Goal: Transaction & Acquisition: Purchase product/service

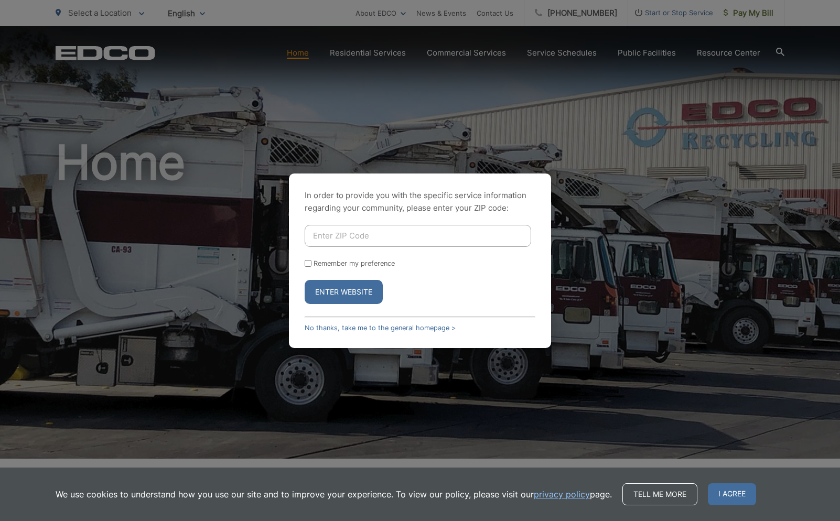
click at [328, 238] on input "Enter ZIP Code" at bounding box center [418, 236] width 226 height 22
type input "92020"
click at [309, 262] on input "Remember my preference" at bounding box center [308, 263] width 7 height 7
checkbox input "true"
click at [342, 296] on button "Enter Website" at bounding box center [344, 292] width 78 height 24
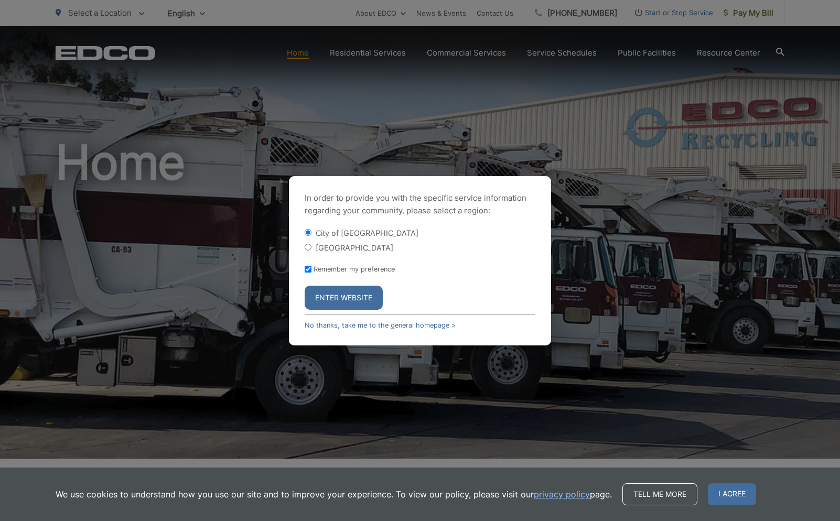
click at [343, 293] on button "Enter Website" at bounding box center [344, 298] width 78 height 24
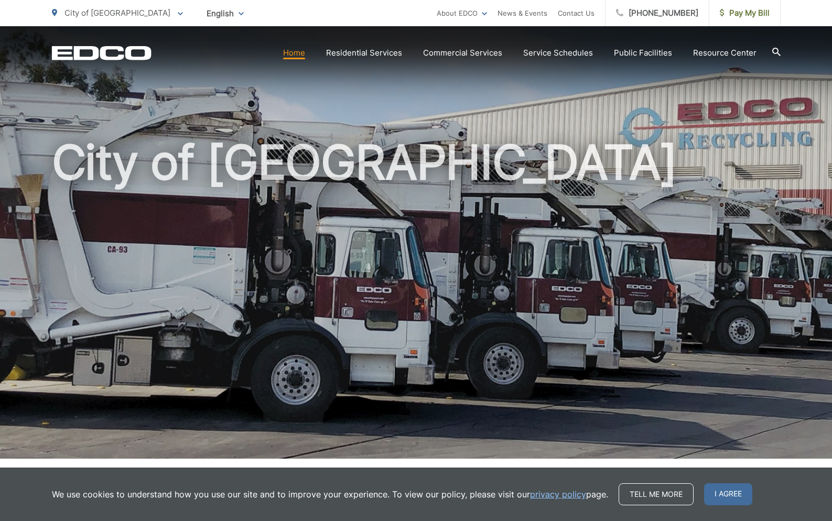
click at [298, 54] on link "Home" at bounding box center [294, 53] width 22 height 13
click at [739, 492] on span "I agree" at bounding box center [728, 494] width 48 height 22
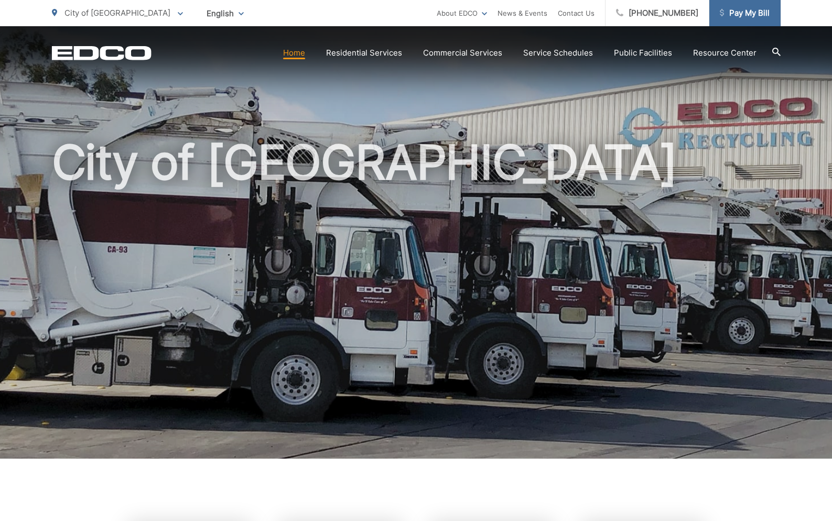
click at [722, 14] on span "Pay My Bill" at bounding box center [745, 13] width 50 height 13
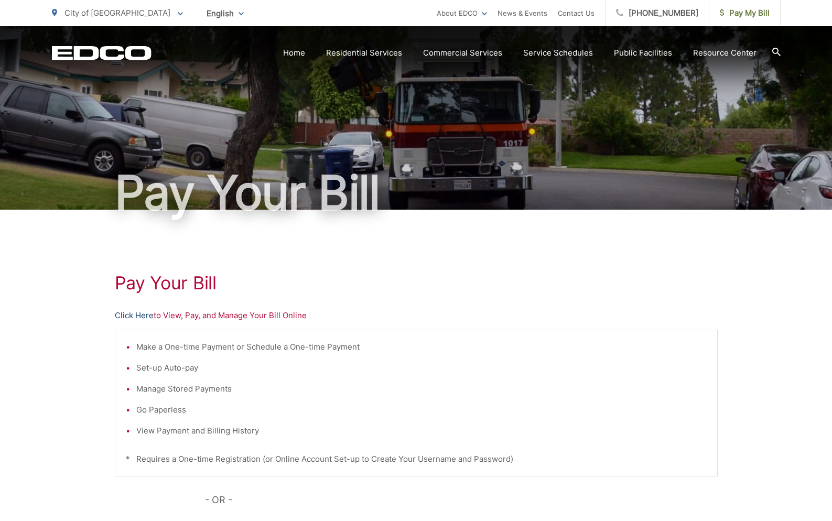
click at [141, 315] on link "Click Here" at bounding box center [134, 315] width 39 height 13
